Goal: Information Seeking & Learning: Learn about a topic

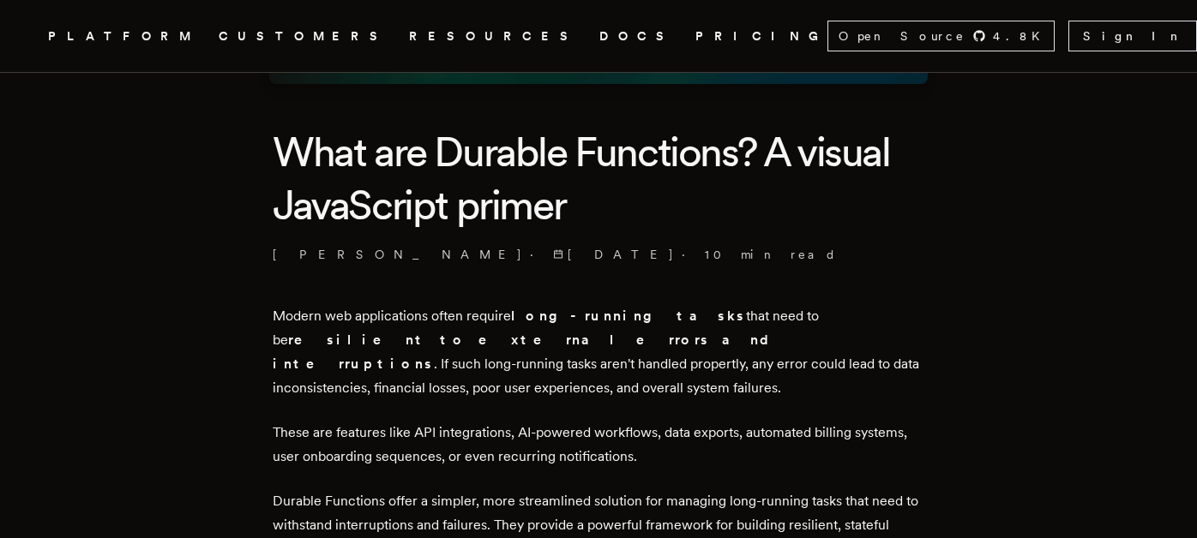
scroll to position [514, 0]
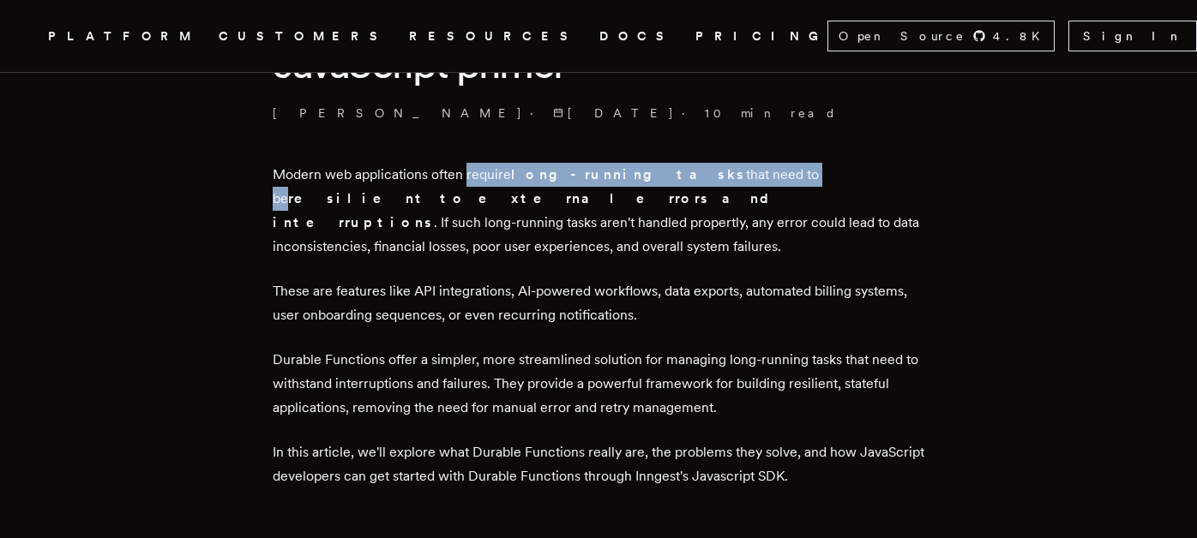
drag, startPoint x: 472, startPoint y: 175, endPoint x: 759, endPoint y: 180, distance: 286.4
click at [773, 170] on p "Modern web applications often require long-running tasks that need to be resili…" at bounding box center [599, 211] width 652 height 96
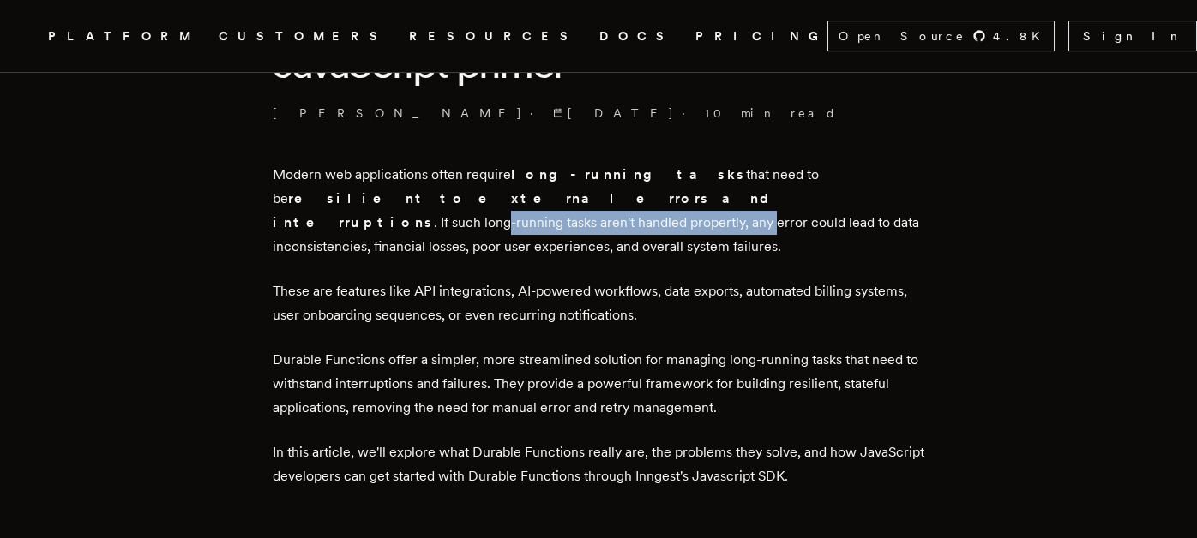
drag, startPoint x: 460, startPoint y: 199, endPoint x: 731, endPoint y: 193, distance: 270.2
click at [731, 193] on p "Modern web applications often require long-running tasks that need to be resili…" at bounding box center [599, 211] width 652 height 96
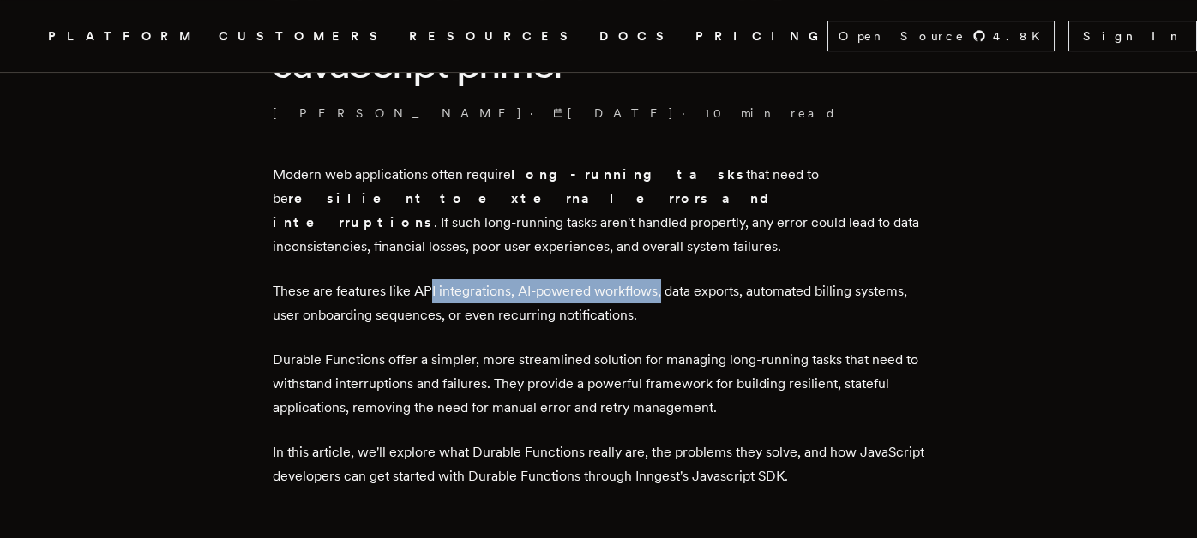
drag, startPoint x: 432, startPoint y: 268, endPoint x: 577, endPoint y: 305, distance: 149.7
click at [665, 280] on p "These are features like API integrations, AI-powered workflows, data exports, a…" at bounding box center [599, 304] width 652 height 48
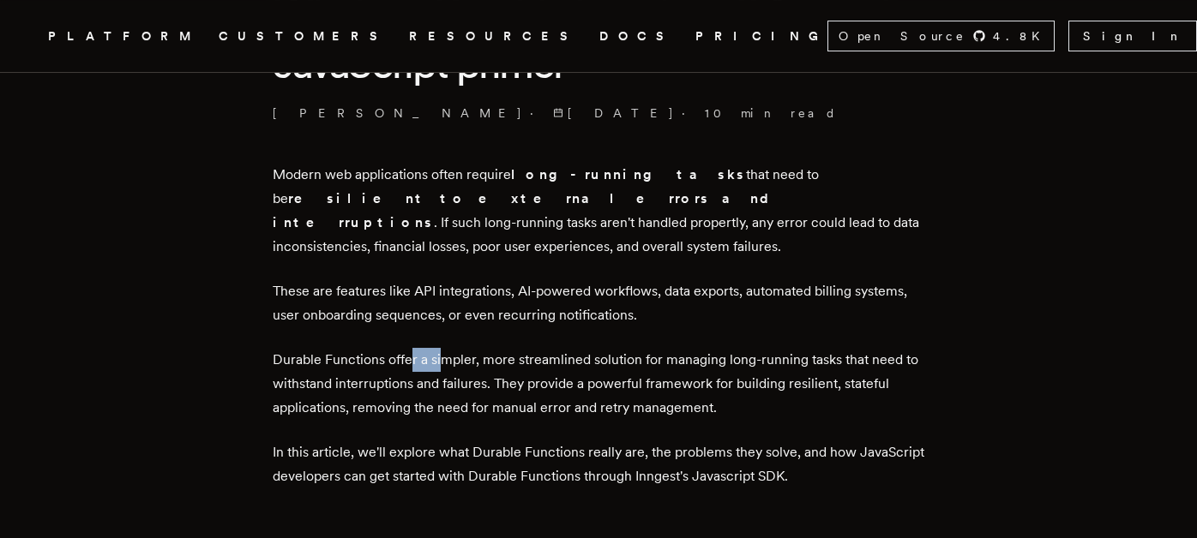
drag, startPoint x: 416, startPoint y: 334, endPoint x: 484, endPoint y: 334, distance: 67.7
click at [456, 348] on p "Durable Functions offer a simpler, more streamlined solution for managing long-…" at bounding box center [599, 384] width 652 height 72
drag, startPoint x: 530, startPoint y: 334, endPoint x: 653, endPoint y: 332, distance: 123.5
click at [653, 348] on p "Durable Functions offer a simpler, more streamlined solution for managing long-…" at bounding box center [599, 384] width 652 height 72
drag, startPoint x: 747, startPoint y: 339, endPoint x: 795, endPoint y: 338, distance: 48.0
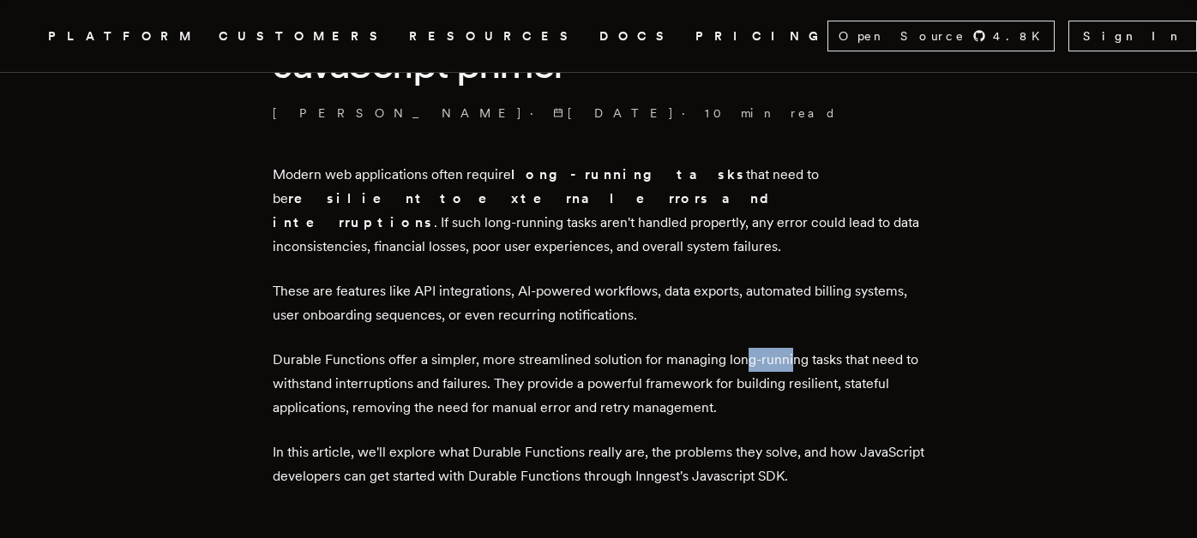
click at [795, 348] on p "Durable Functions offer a simpler, more streamlined solution for managing long-…" at bounding box center [599, 384] width 652 height 72
drag, startPoint x: 364, startPoint y: 360, endPoint x: 475, endPoint y: 371, distance: 111.2
click at [449, 360] on p "Durable Functions offer a simpler, more streamlined solution for managing long-…" at bounding box center [599, 384] width 652 height 72
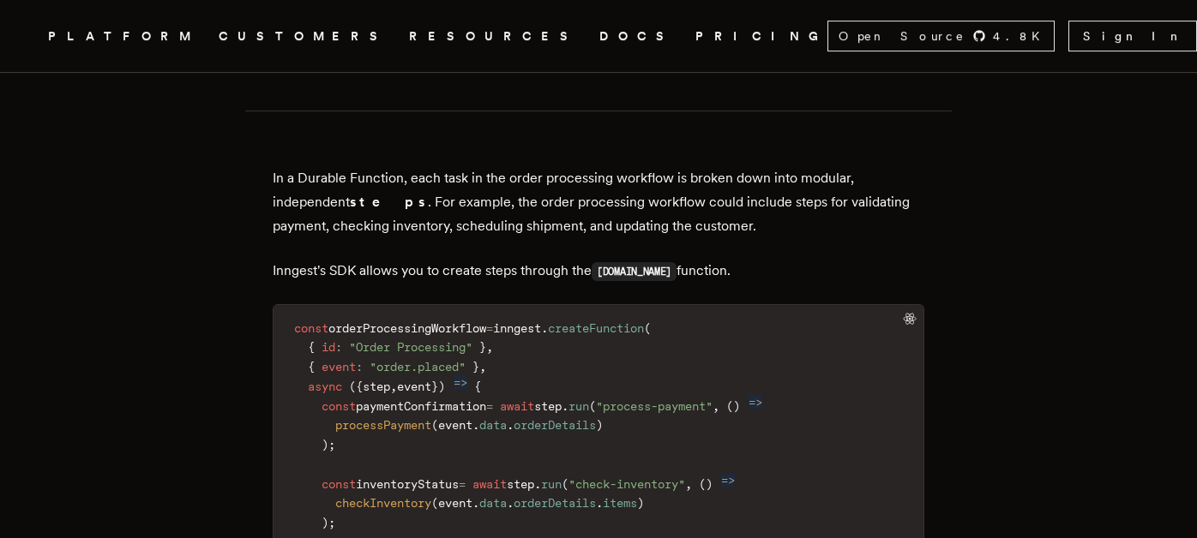
scroll to position [2658, 0]
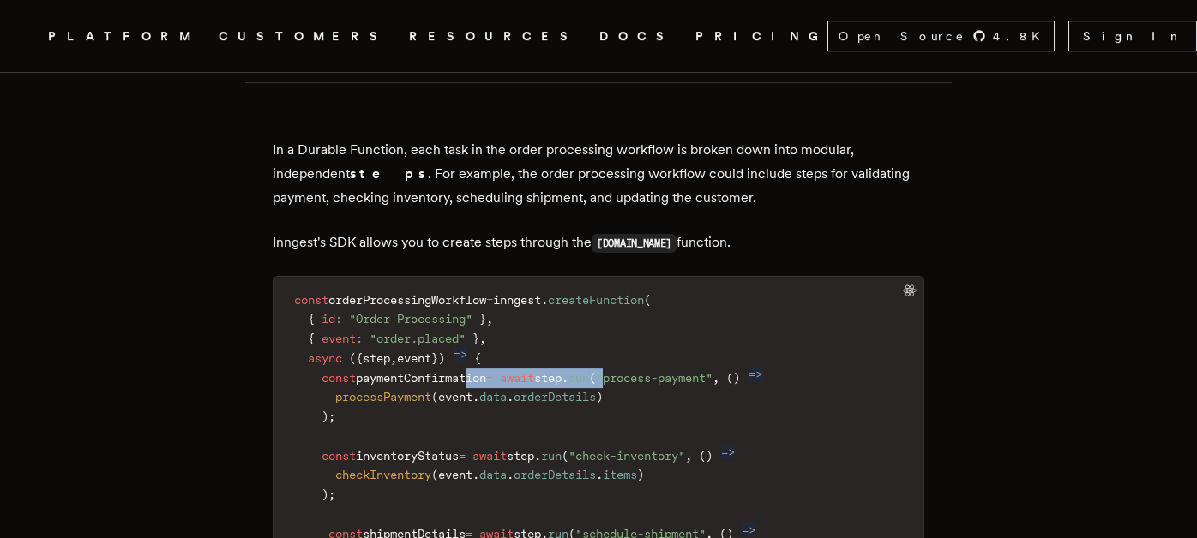
drag, startPoint x: 484, startPoint y: 277, endPoint x: 670, endPoint y: 280, distance: 185.2
click at [648, 287] on code "const orderProcessingWorkflow = inngest . createFunction ( { id : "Order Proces…" at bounding box center [599, 534] width 650 height 495
click at [673, 287] on code "const orderProcessingWorkflow = inngest . createFunction ( { id : "Order Proces…" at bounding box center [599, 534] width 650 height 495
drag, startPoint x: 411, startPoint y: 295, endPoint x: 592, endPoint y: 295, distance: 180.9
click at [569, 295] on code "const orderProcessingWorkflow = inngest . createFunction ( { id : "Order Proces…" at bounding box center [599, 534] width 650 height 495
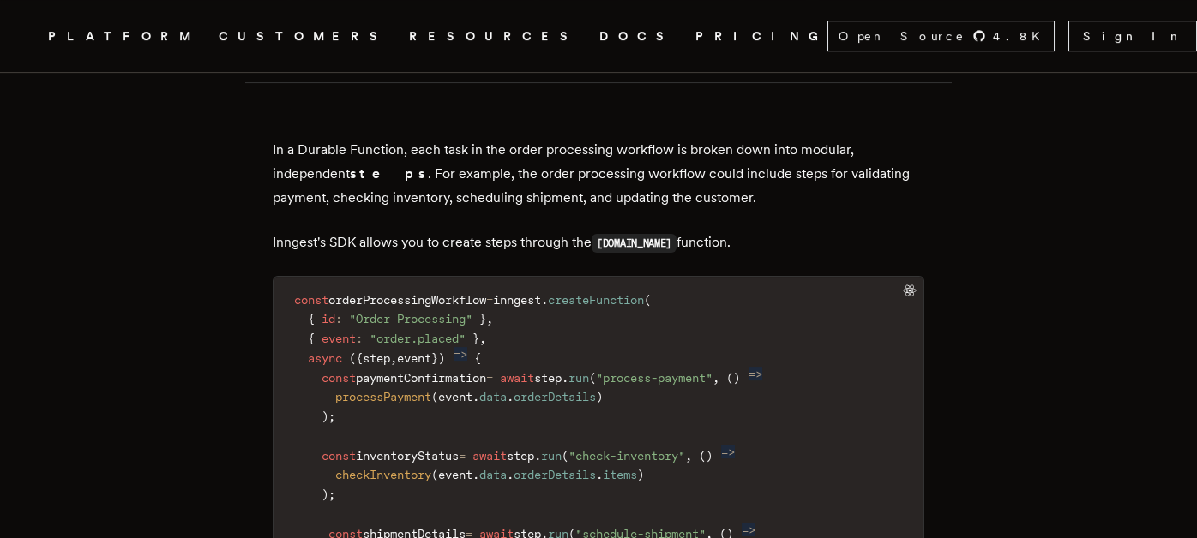
click at [700, 295] on code "const orderProcessingWorkflow = inngest . createFunction ( { id : "Order Proces…" at bounding box center [599, 534] width 650 height 495
drag, startPoint x: 487, startPoint y: 354, endPoint x: 726, endPoint y: 364, distance: 239.4
click at [615, 346] on code "const orderProcessingWorkflow = inngest . createFunction ( { id : "Order Proces…" at bounding box center [599, 534] width 650 height 495
click at [744, 366] on code "const orderProcessingWorkflow = inngest . createFunction ( { id : "Order Proces…" at bounding box center [599, 534] width 650 height 495
drag, startPoint x: 491, startPoint y: 377, endPoint x: 700, endPoint y: 369, distance: 208.5
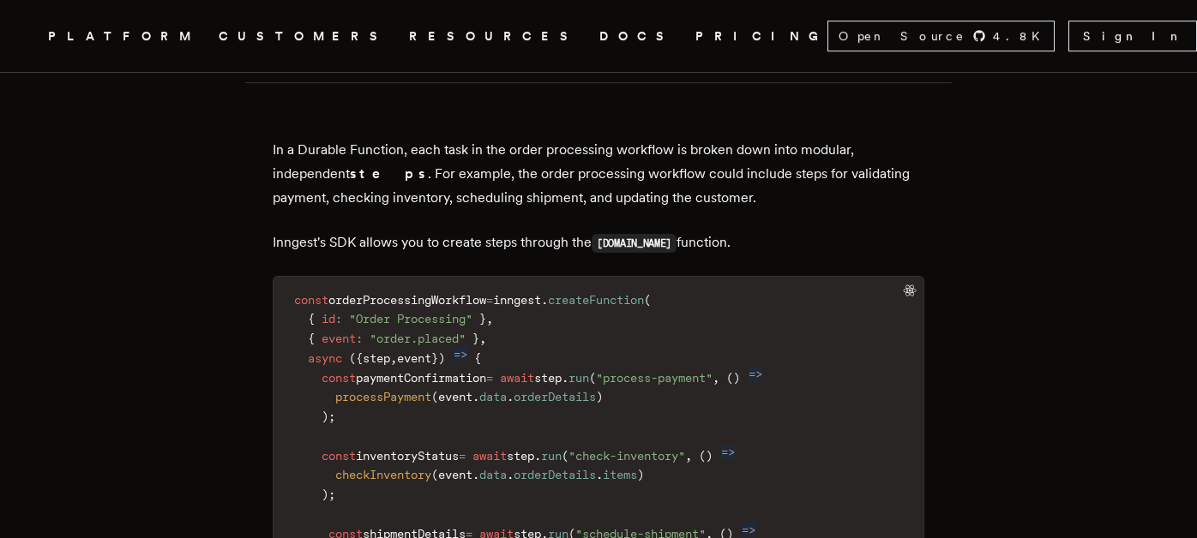
click at [629, 369] on code "const orderProcessingWorkflow = inngest . createFunction ( { id : "Order Proces…" at bounding box center [599, 534] width 650 height 495
click at [700, 369] on code "const orderProcessingWorkflow = inngest . createFunction ( { id : "Order Proces…" at bounding box center [599, 534] width 650 height 495
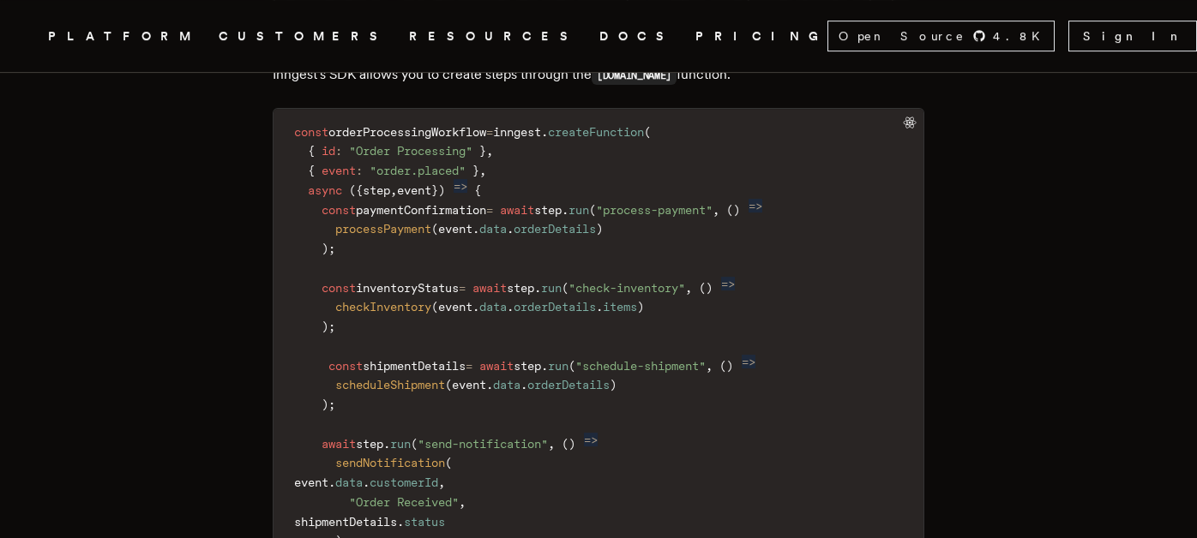
scroll to position [2829, 0]
click at [712, 282] on code "const orderProcessingWorkflow = inngest . createFunction ( { id : "Order Proces…" at bounding box center [599, 364] width 650 height 495
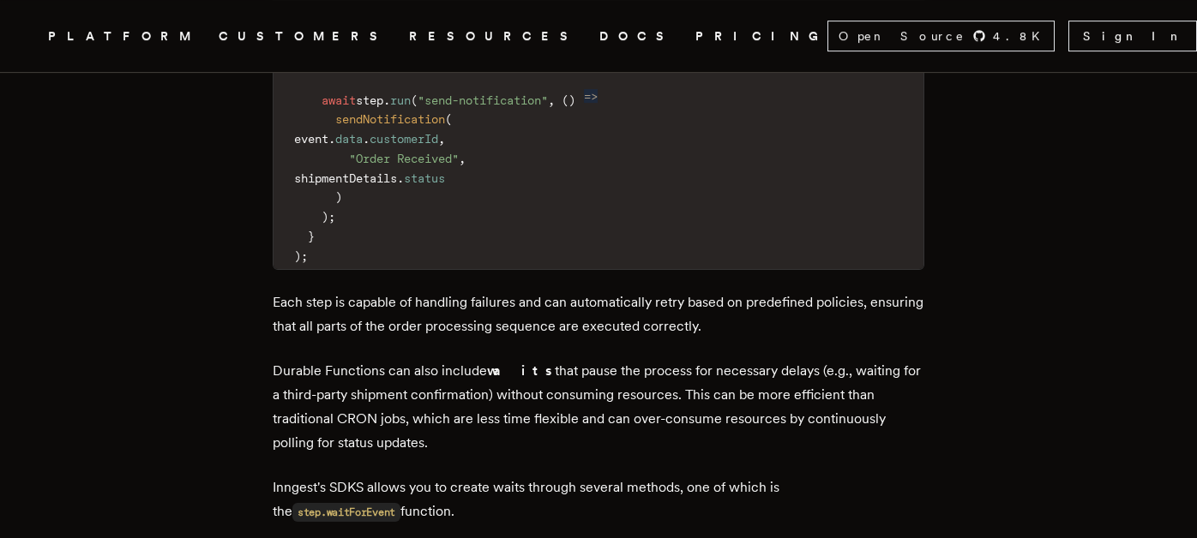
scroll to position [3172, 0]
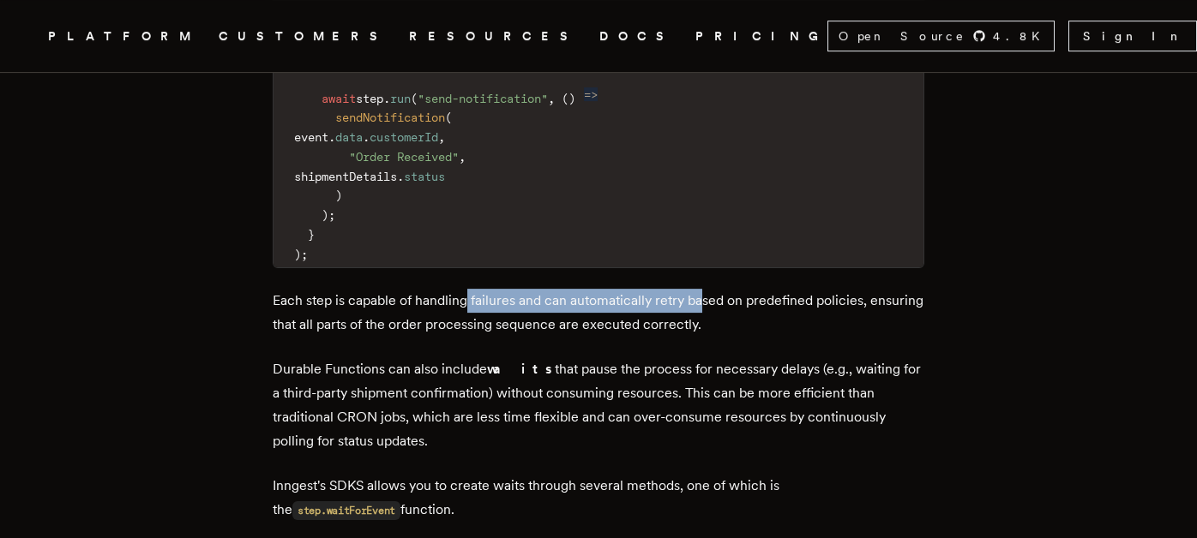
drag, startPoint x: 472, startPoint y: 199, endPoint x: 708, endPoint y: 198, distance: 235.8
click at [708, 289] on p "Each step is capable of handling failures and can automatically retry based on …" at bounding box center [599, 313] width 652 height 48
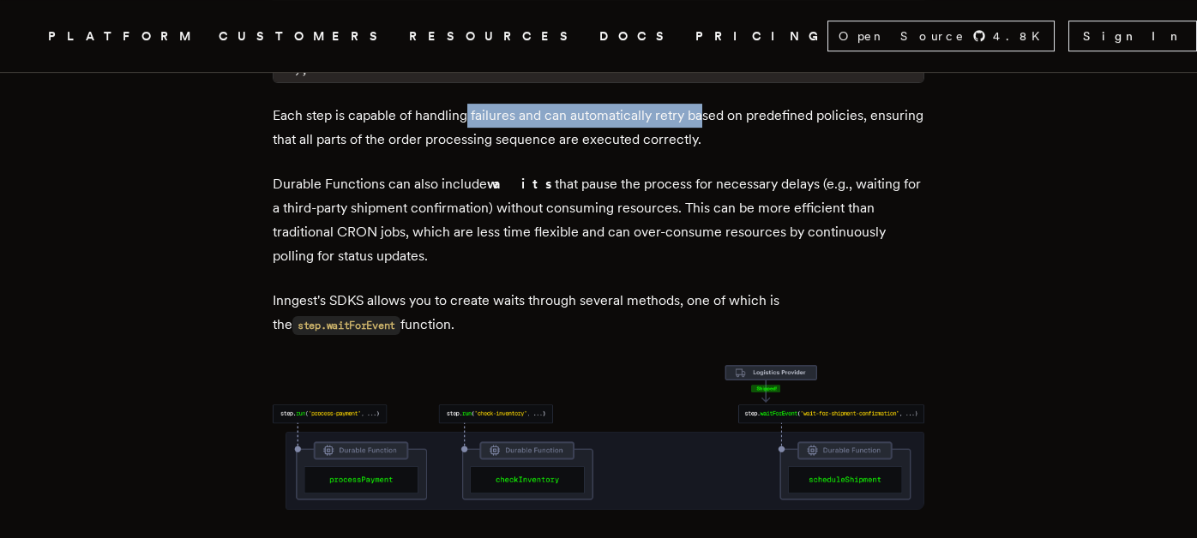
scroll to position [3258, 0]
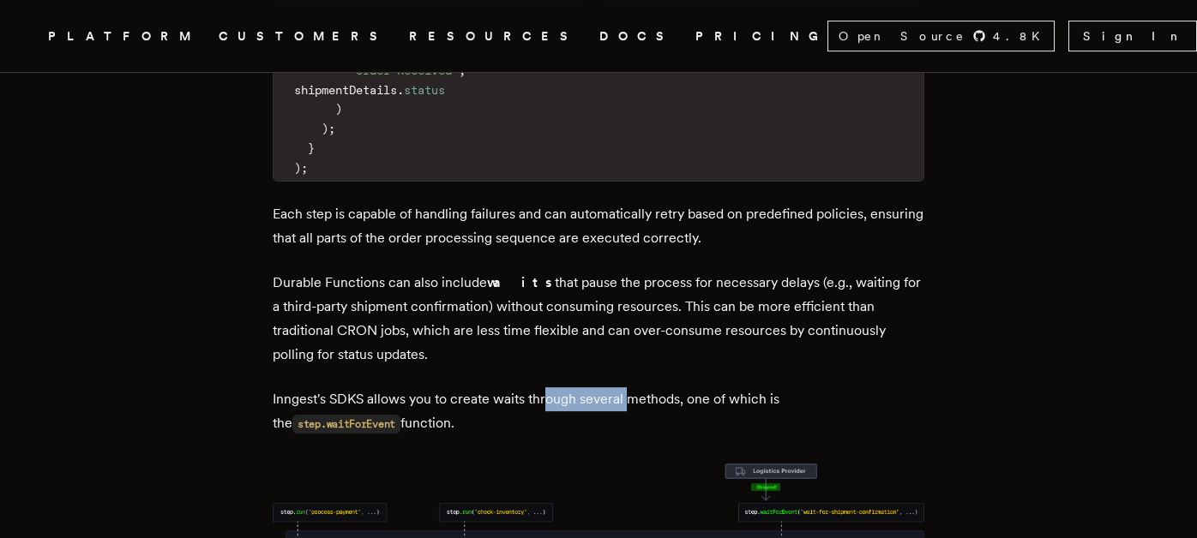
drag, startPoint x: 552, startPoint y: 298, endPoint x: 638, endPoint y: 298, distance: 85.7
click at [637, 388] on p "Inngest's SDKS allows you to create waits through several methods, one of which…" at bounding box center [599, 412] width 652 height 49
click at [644, 388] on p "Inngest's SDKS allows you to create waits through several methods, one of which…" at bounding box center [599, 412] width 652 height 49
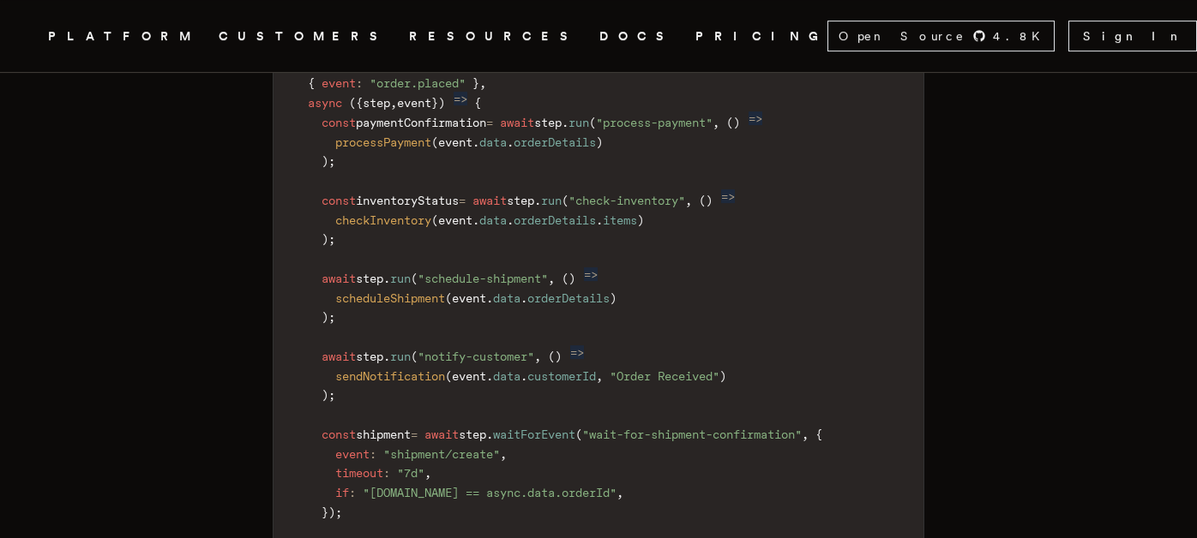
scroll to position [3944, 0]
drag, startPoint x: 442, startPoint y: 378, endPoint x: 607, endPoint y: 388, distance: 165.8
click at [607, 484] on span ""[DOMAIN_NAME] == async.data.orderId"" at bounding box center [490, 491] width 254 height 14
click at [685, 388] on code "const orderProcessingWorkflow = inngest . createFunction ( { id : "Order Proces…" at bounding box center [599, 355] width 650 height 651
